Goal: Task Accomplishment & Management: Manage account settings

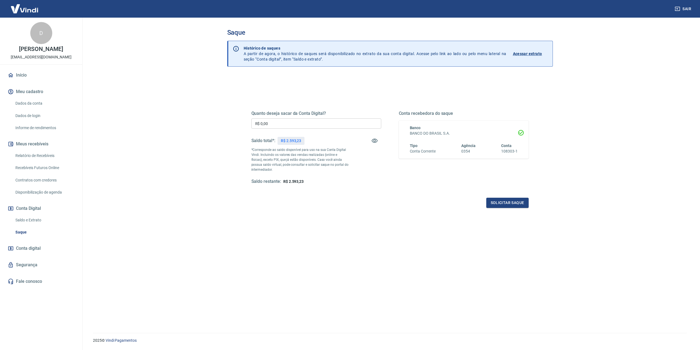
click at [297, 125] on input "R$ 0,00" at bounding box center [316, 123] width 130 height 10
type input "R$ 2.500,00"
click at [506, 204] on button "Solicitar saque" at bounding box center [507, 202] width 42 height 10
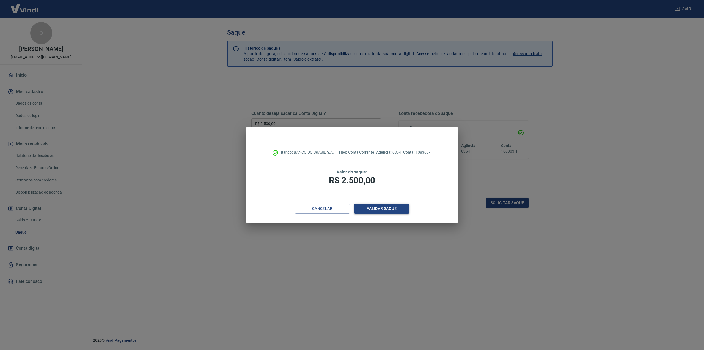
click at [403, 210] on button "Validar saque" at bounding box center [381, 208] width 55 height 10
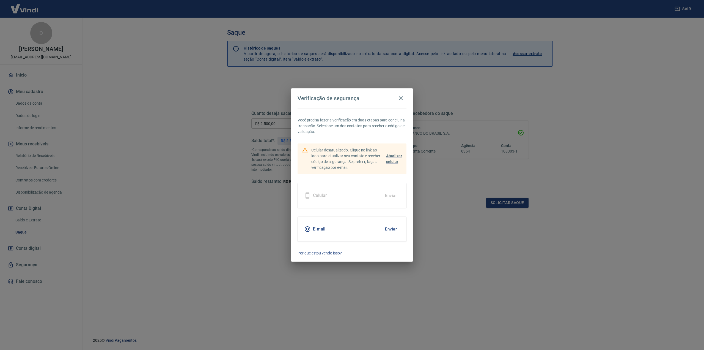
click at [392, 227] on button "Enviar" at bounding box center [391, 229] width 18 height 12
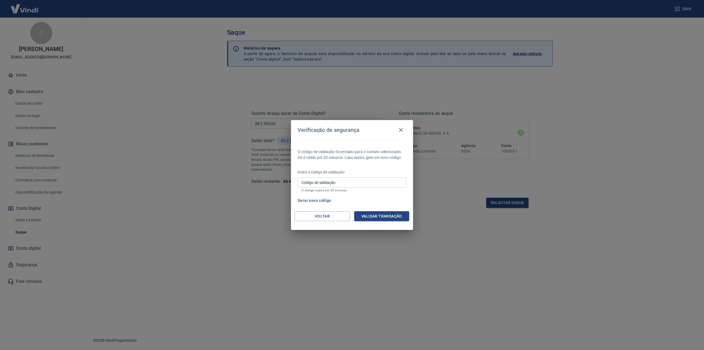
click at [354, 179] on input "Código de validação" at bounding box center [352, 182] width 109 height 10
paste input "590334"
type input "590334"
click at [376, 216] on button "Validar transação" at bounding box center [381, 216] width 55 height 10
